Goal: Task Accomplishment & Management: Use online tool/utility

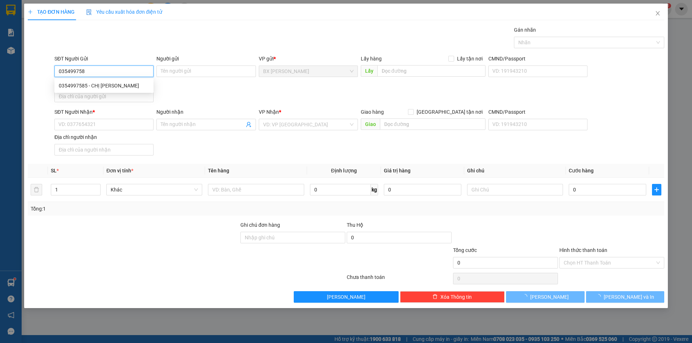
type input "0354997585"
click at [94, 88] on div "0354997585 - CHỊ HÒA" at bounding box center [104, 86] width 90 height 8
type input "CHỊ HÒA"
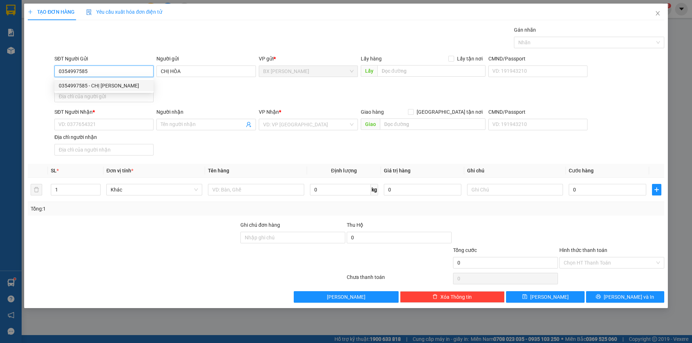
type input "0354997585"
click at [90, 119] on div "SĐT Người Nhận *" at bounding box center [103, 113] width 99 height 11
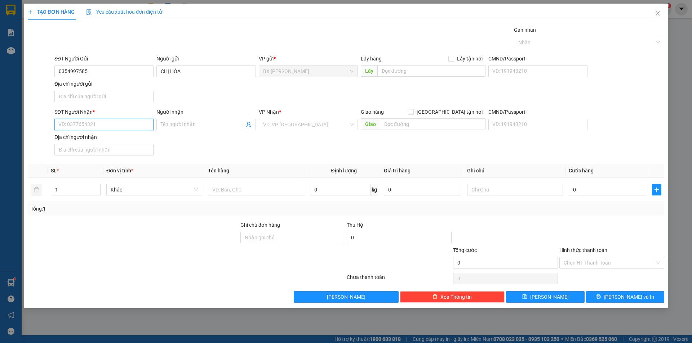
click at [104, 128] on input "SĐT Người Nhận *" at bounding box center [103, 125] width 99 height 12
type input "0989300234"
click at [105, 140] on div "0989300234 - CHỊ VÂN" at bounding box center [104, 139] width 90 height 8
type input "CHỊ VÂN"
type input "0989300234"
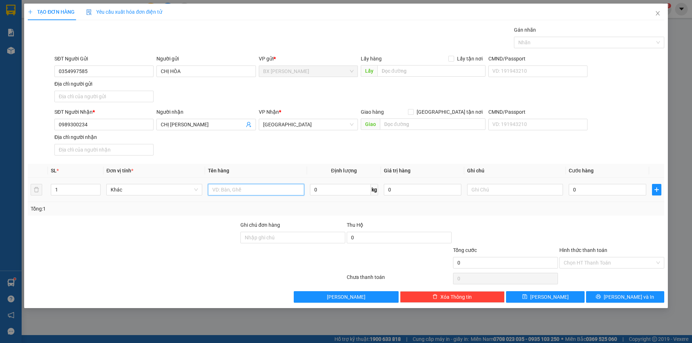
click at [266, 186] on input "text" at bounding box center [256, 190] width 96 height 12
type input "THÙNG"
click at [415, 72] on input "text" at bounding box center [431, 71] width 108 height 12
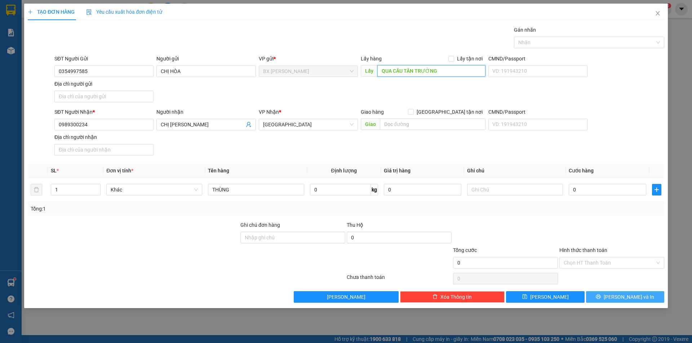
type input "QUA CẦU TÂN TRƯỜNG"
click at [606, 293] on button "Lưu và In" at bounding box center [625, 297] width 78 height 12
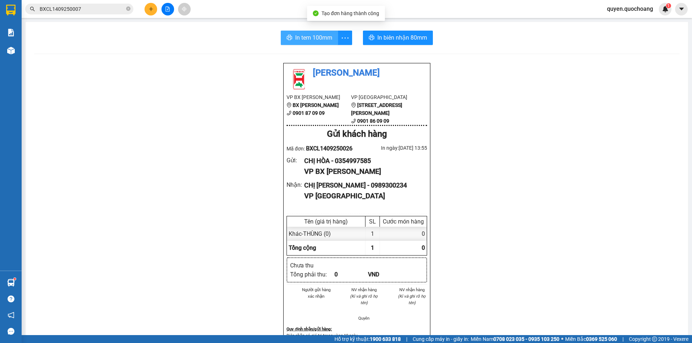
click at [295, 32] on button "In tem 100mm" at bounding box center [309, 38] width 57 height 14
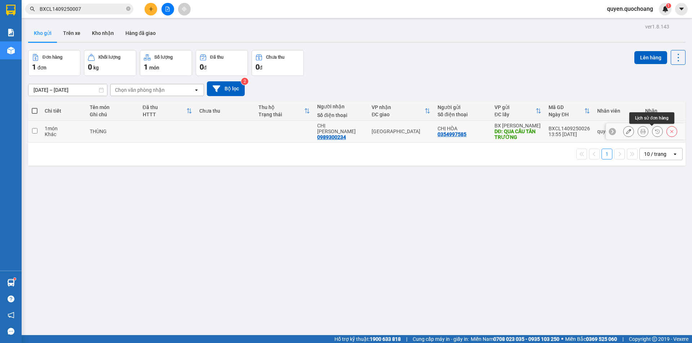
click at [673, 134] on div at bounding box center [645, 132] width 79 height 16
click at [666, 134] on button at bounding box center [671, 131] width 10 height 13
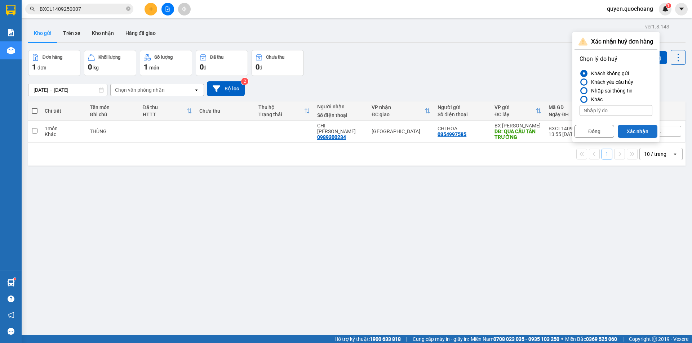
click at [625, 129] on button "Xác nhận" at bounding box center [637, 131] width 40 height 13
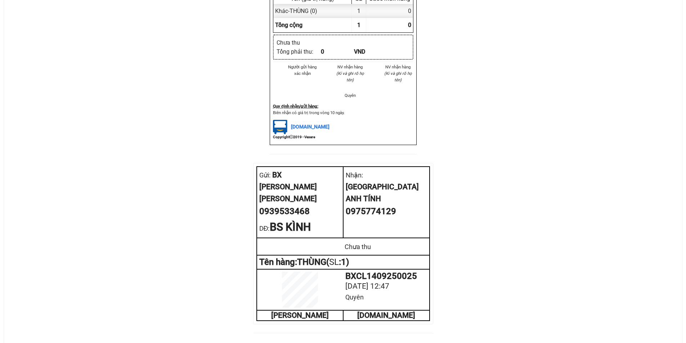
scroll to position [205, 0]
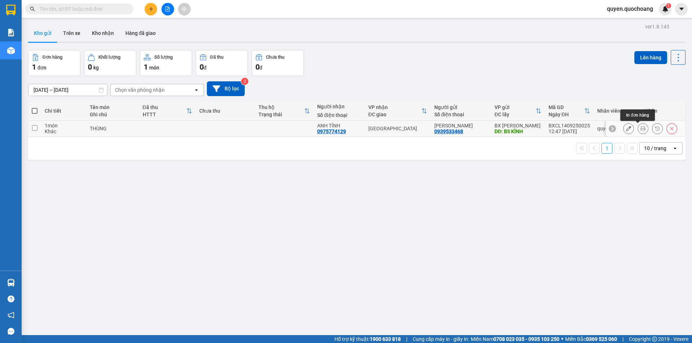
click at [640, 129] on icon at bounding box center [642, 128] width 5 height 5
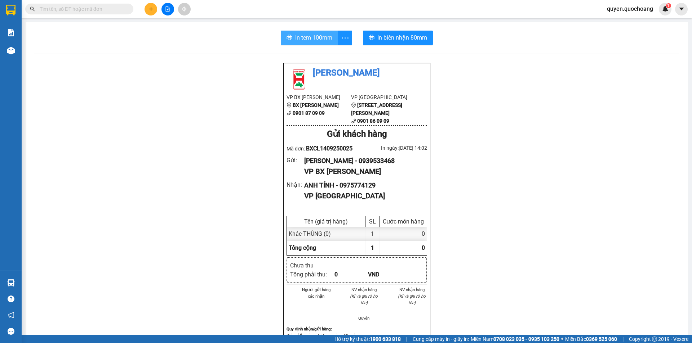
drag, startPoint x: 299, startPoint y: 42, endPoint x: 304, endPoint y: 39, distance: 5.8
click at [300, 42] on span "In tem 100mm" at bounding box center [313, 37] width 37 height 9
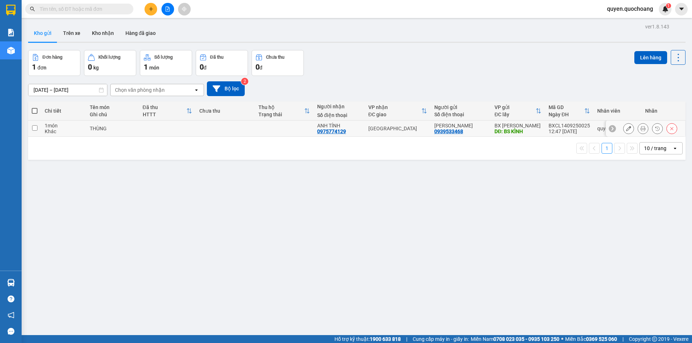
click at [329, 121] on td "ANH TÍNH 0975774129" at bounding box center [338, 129] width 51 height 16
checkbox input "true"
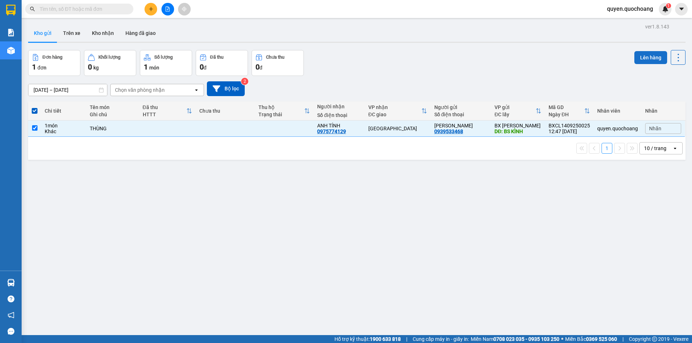
click at [635, 61] on button "Lên hàng" at bounding box center [650, 57] width 33 height 13
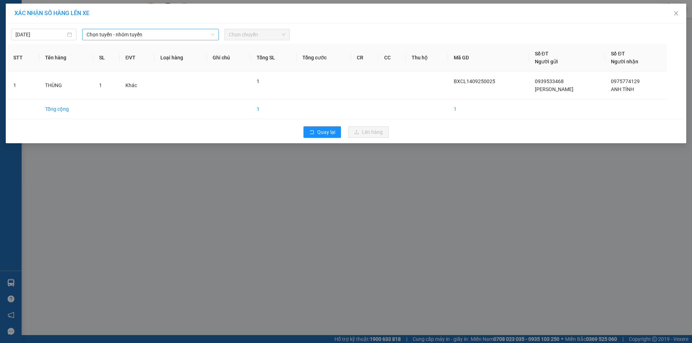
click at [160, 33] on span "Chọn tuyến - nhóm tuyến" at bounding box center [150, 34] width 128 height 11
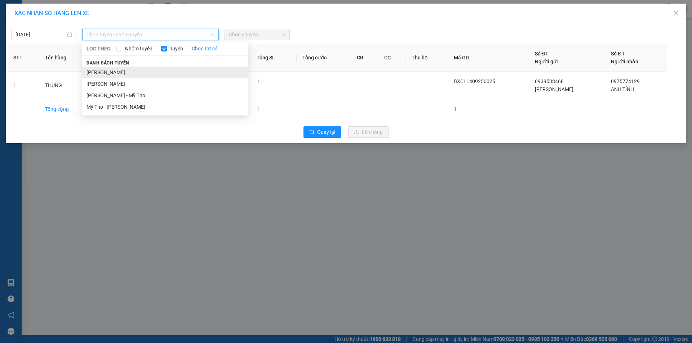
click at [121, 71] on li "Cao Lãnh - Hồ Chí Minh" at bounding box center [165, 73] width 166 height 12
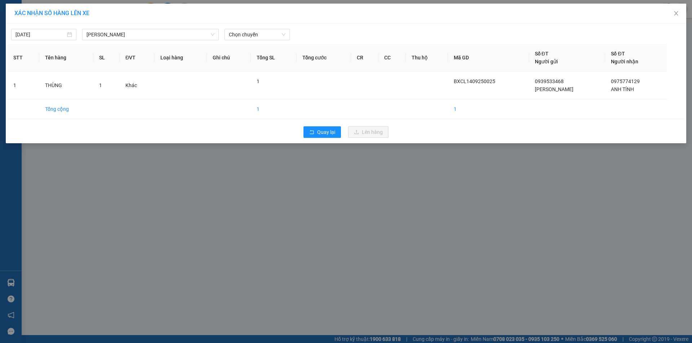
click at [254, 28] on div "14/09/2025 Cao Lãnh - Hồ Chí Minh LỌC THEO Nhóm tuyến Tuyến Chọn tất cả Danh sá…" at bounding box center [346, 32] width 676 height 15
click at [259, 36] on span "Chọn chuyến" at bounding box center [257, 34] width 57 height 11
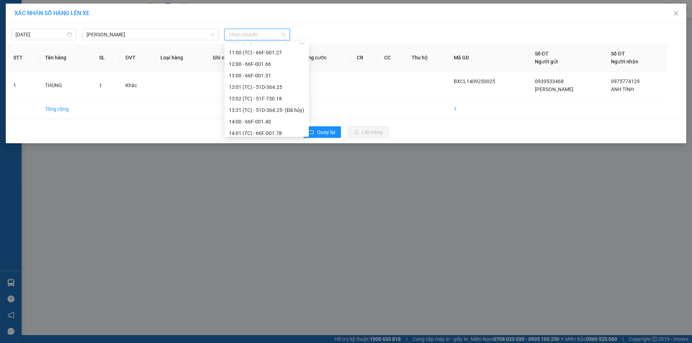
scroll to position [216, 0]
click at [270, 129] on div "14:01 (TC) - 66F-001.78" at bounding box center [267, 133] width 76 height 8
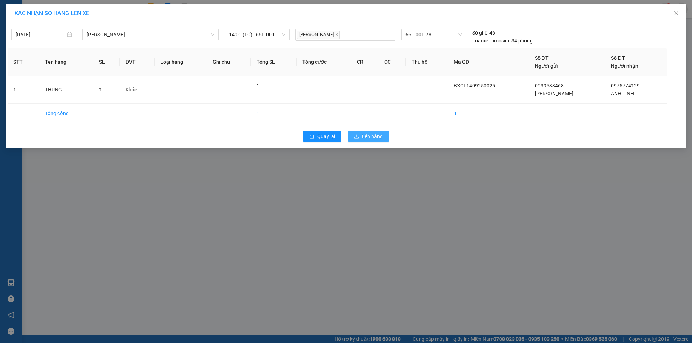
click at [367, 135] on span "Lên hàng" at bounding box center [372, 137] width 21 height 8
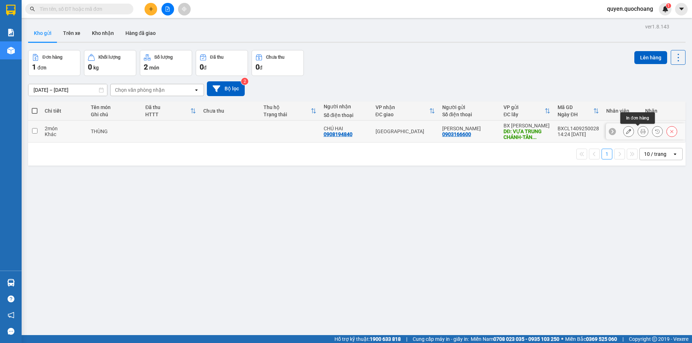
click at [638, 131] on button at bounding box center [643, 131] width 10 height 13
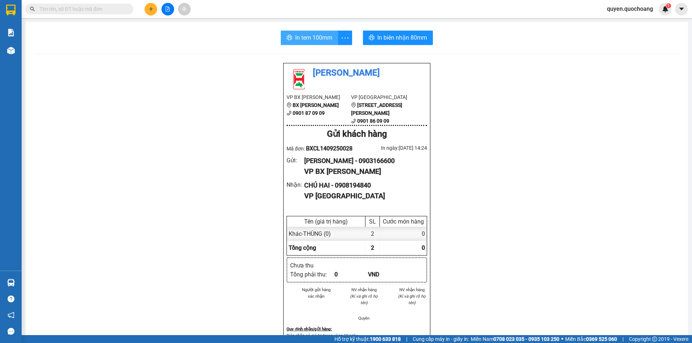
click at [303, 38] on span "In tem 100mm" at bounding box center [313, 37] width 37 height 9
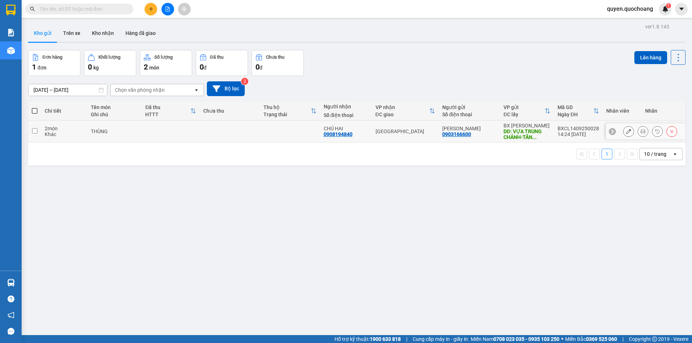
click at [140, 129] on td "THÙNG" at bounding box center [114, 132] width 54 height 22
checkbox input "true"
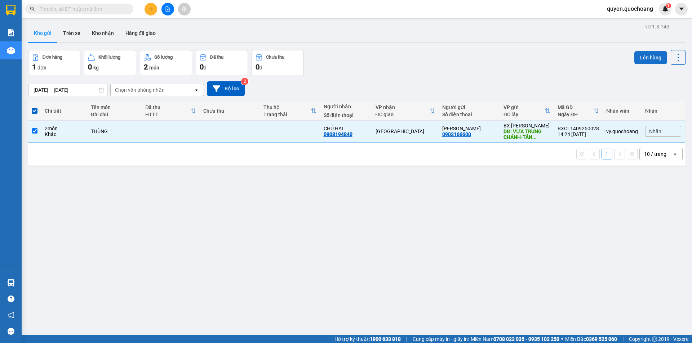
click at [635, 53] on button "Lên hàng" at bounding box center [650, 57] width 33 height 13
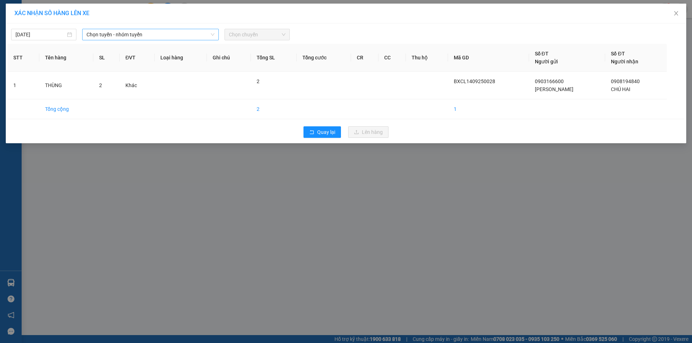
click at [159, 37] on span "Chọn tuyến - nhóm tuyến" at bounding box center [150, 34] width 128 height 11
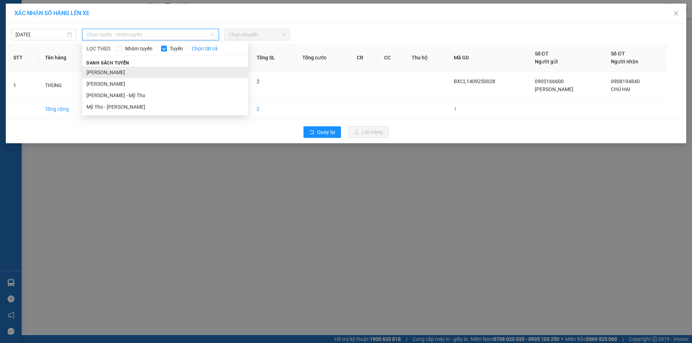
click at [164, 67] on li "[PERSON_NAME]" at bounding box center [165, 73] width 166 height 12
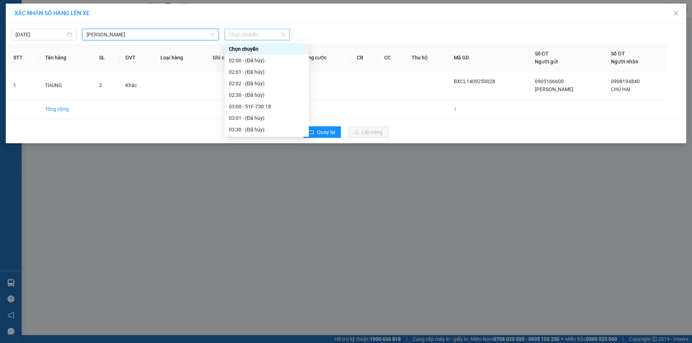
click at [249, 33] on span "Chọn chuyến" at bounding box center [257, 34] width 57 height 11
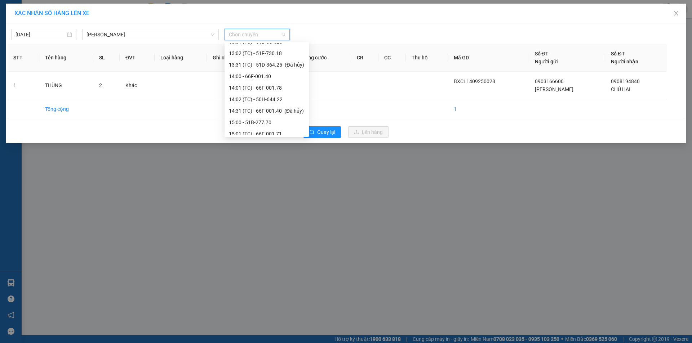
scroll to position [288, 0]
click at [267, 93] on div "15:00 - 51B-277.70" at bounding box center [267, 95] width 76 height 8
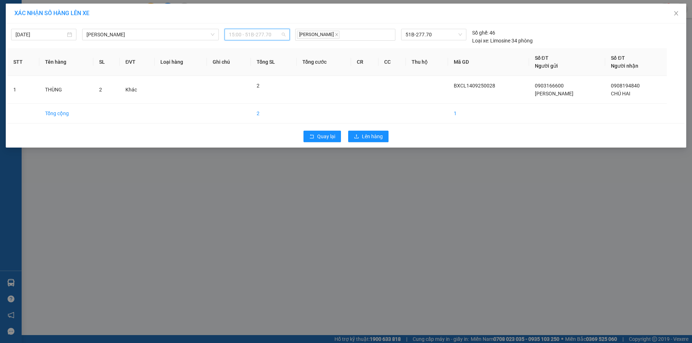
click at [271, 31] on span "15:00 - 51B-277.70" at bounding box center [257, 34] width 57 height 11
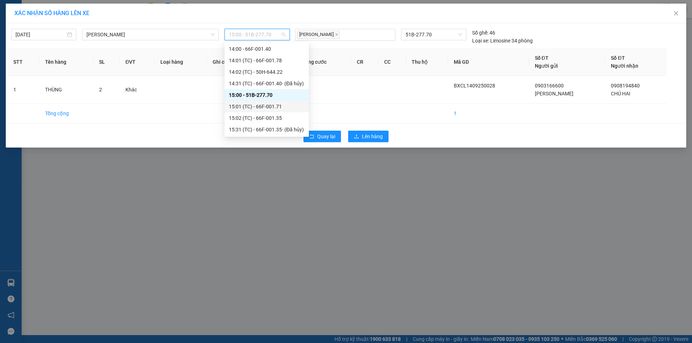
click at [265, 104] on div "15:01 (TC) - 66F-001.71" at bounding box center [267, 107] width 76 height 8
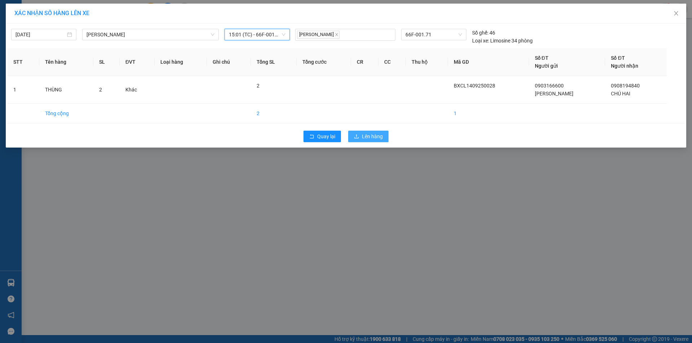
click at [370, 135] on span "Lên hàng" at bounding box center [372, 137] width 21 height 8
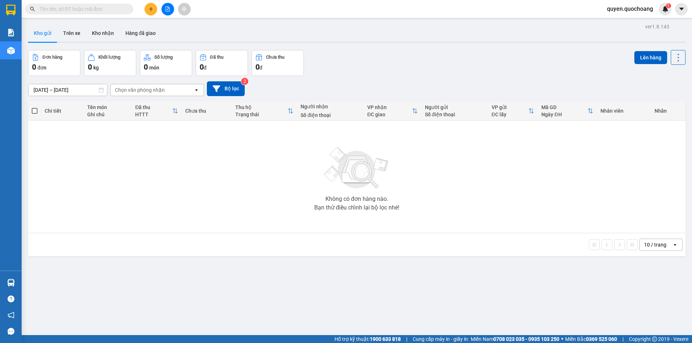
click at [640, 3] on div "quyen.quochoang 1" at bounding box center [636, 9] width 70 height 13
click at [639, 7] on span "quyen.quochoang" at bounding box center [630, 8] width 58 height 9
click at [638, 21] on span "Đăng xuất" at bounding box center [632, 22] width 43 height 8
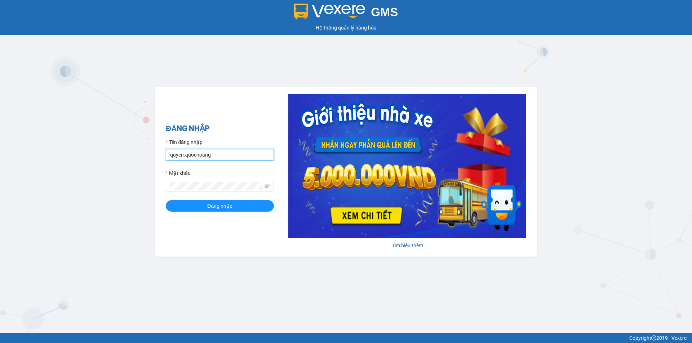
click at [230, 154] on input "quyen.quochoang" at bounding box center [220, 155] width 108 height 12
type input "vy.quochoang"
click at [191, 209] on button "Đăng nhập" at bounding box center [220, 206] width 108 height 12
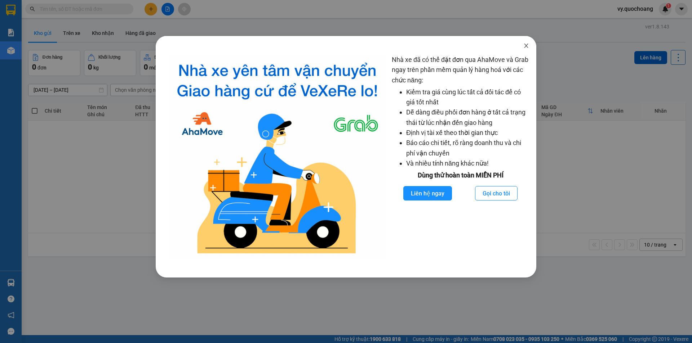
click at [524, 48] on icon "close" at bounding box center [526, 46] width 4 height 4
